Goal: Transaction & Acquisition: Subscribe to service/newsletter

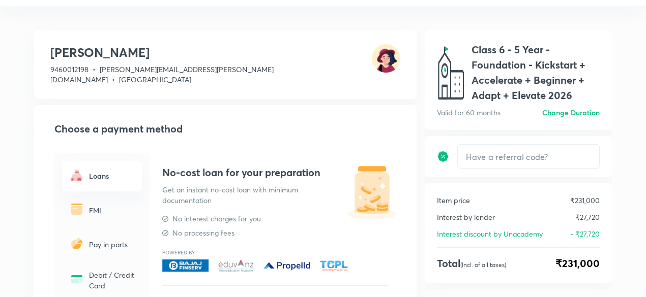
scroll to position [27, 0]
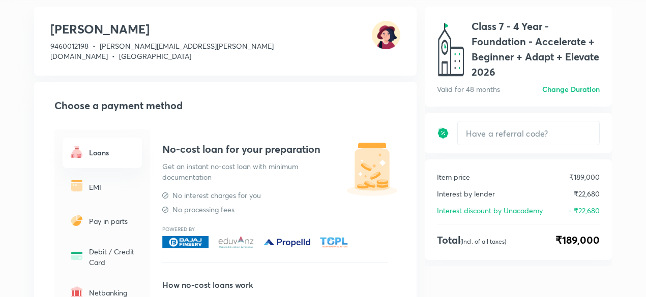
scroll to position [45, 0]
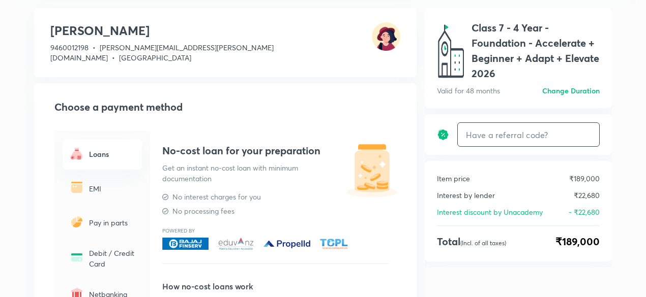
click at [511, 125] on input "text" at bounding box center [528, 135] width 141 height 24
type input "unacademy"
click at [583, 130] on h6 "Apply" at bounding box center [580, 135] width 20 height 11
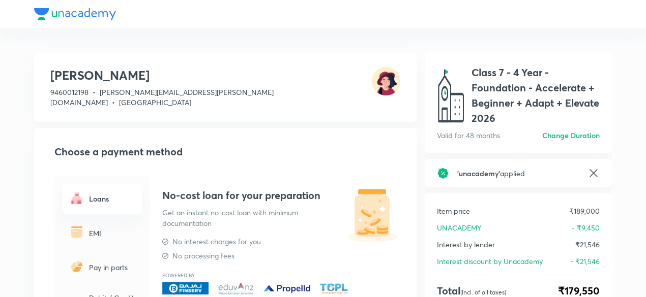
click at [589, 173] on icon at bounding box center [593, 173] width 12 height 12
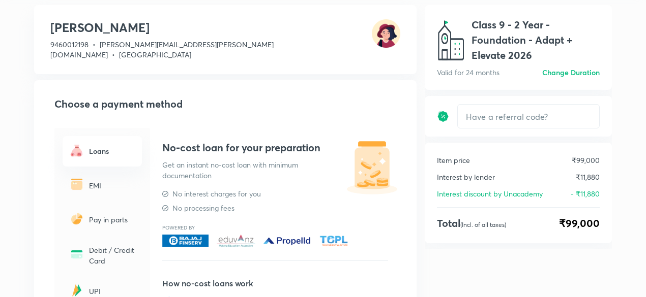
scroll to position [49, 0]
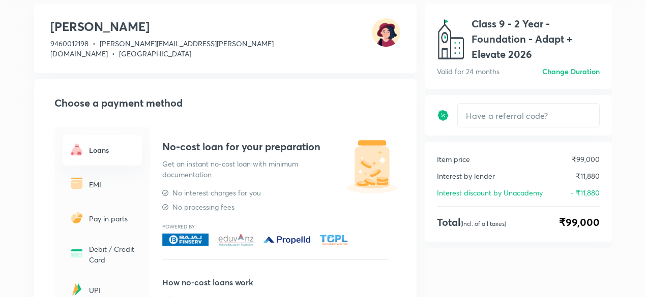
click at [85, 239] on div "Debit / Credit Card" at bounding box center [102, 255] width 79 height 34
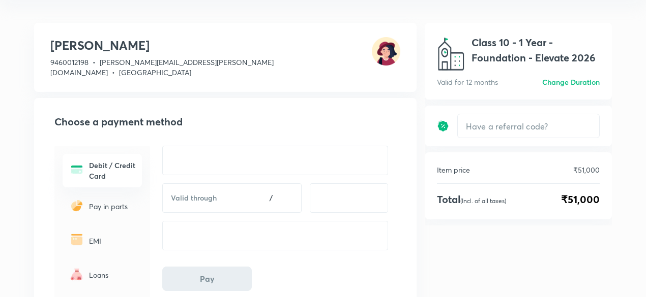
scroll to position [37, 0]
